Goal: Task Accomplishment & Management: Manage account settings

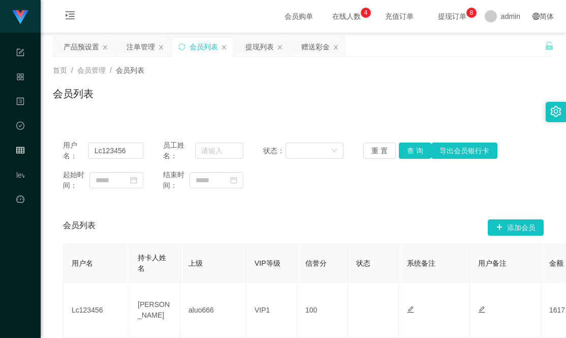
click at [262, 94] on div "会员列表" at bounding box center [303, 97] width 501 height 23
click at [322, 49] on div "赠送彩金" at bounding box center [315, 46] width 28 height 19
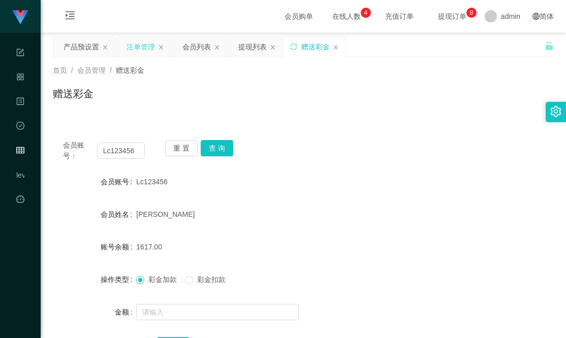
click at [134, 54] on div "注单管理" at bounding box center [141, 46] width 28 height 19
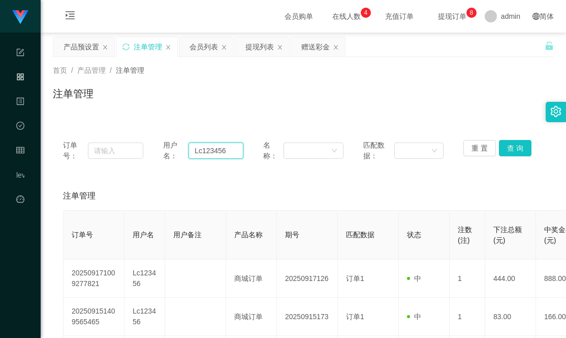
drag, startPoint x: 232, startPoint y: 153, endPoint x: 108, endPoint y: 128, distance: 126.4
click at [126, 144] on div "订单号： 用户名： Lc123456 名称： 匹配数据： 重 置 查 询" at bounding box center [303, 150] width 481 height 21
drag, startPoint x: 80, startPoint y: 45, endPoint x: 137, endPoint y: 53, distance: 58.0
click at [80, 45] on div "产品预设置" at bounding box center [82, 46] width 36 height 19
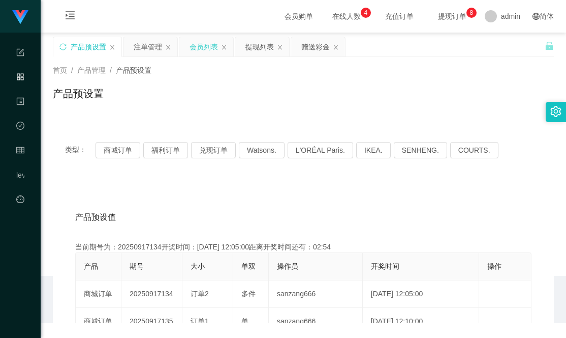
click at [206, 47] on div "会员列表" at bounding box center [204, 46] width 28 height 19
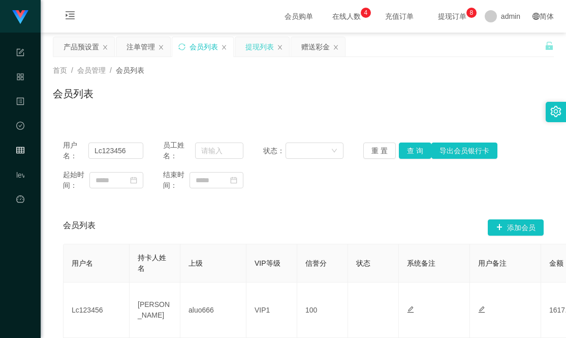
click at [263, 48] on div "提现列表" at bounding box center [260, 46] width 28 height 19
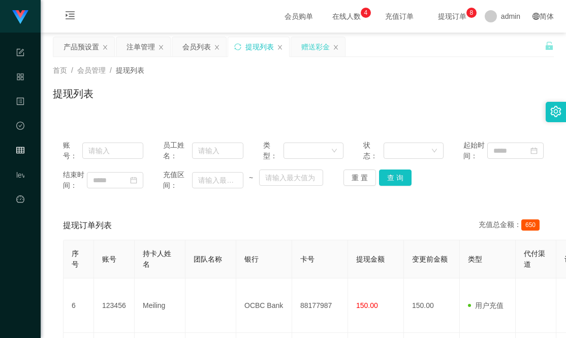
click at [316, 52] on div "赠送彩金" at bounding box center [315, 46] width 28 height 19
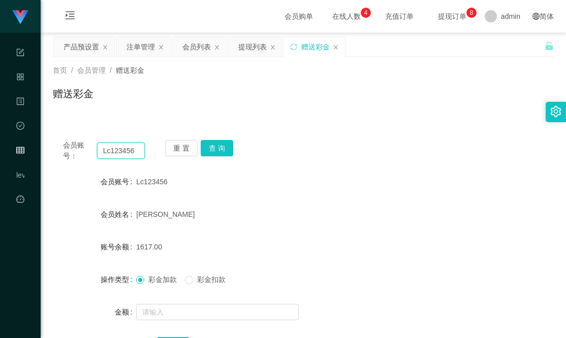
click at [125, 156] on input "Lc123456" at bounding box center [121, 150] width 48 height 16
